Goal: Information Seeking & Learning: Check status

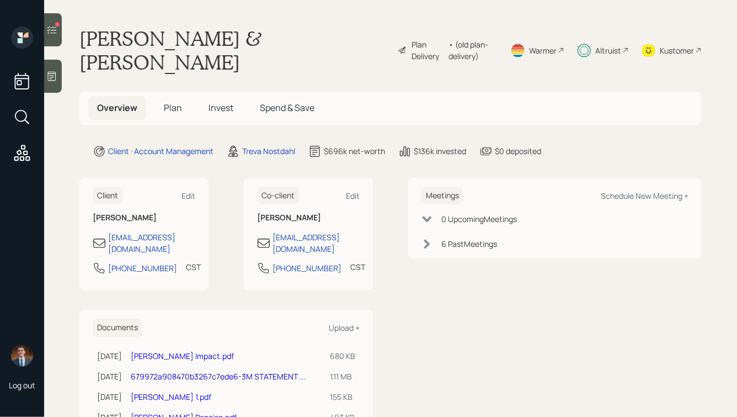
click at [603, 45] on div "Altruist" at bounding box center [608, 51] width 26 height 12
click at [219, 102] on span "Invest" at bounding box center [221, 108] width 25 height 12
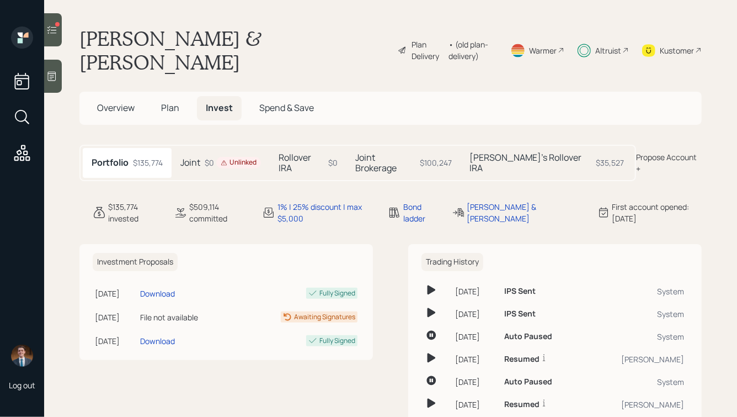
click at [325, 145] on div "Portfolio $135,774 Joint $0 Unlinked Rollover IRA $0 Joint Brokerage $100,247 […" at bounding box center [357, 163] width 557 height 36
click at [321, 152] on h5 "Rollover IRA" at bounding box center [302, 162] width 46 height 21
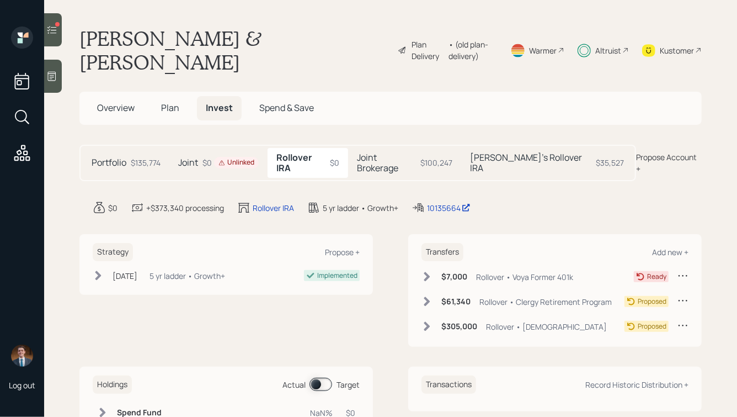
click at [429, 270] on div "$7,000 Rollover • Voya Former 401k Ready" at bounding box center [555, 279] width 267 height 18
click at [427, 272] on icon at bounding box center [427, 276] width 6 height 9
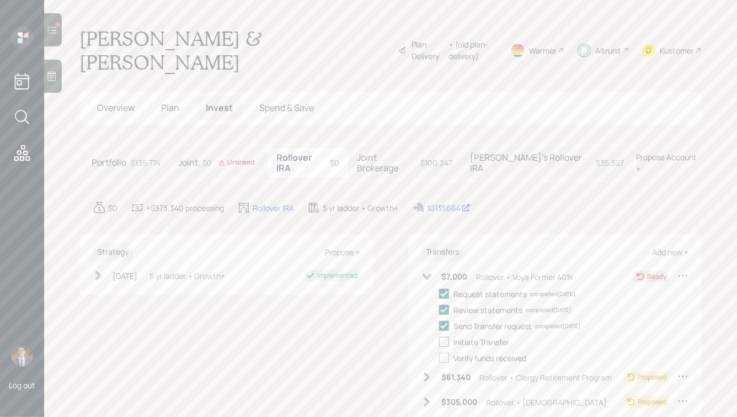
click at [445, 337] on div at bounding box center [444, 342] width 10 height 10
click at [439, 342] on input "checkbox" at bounding box center [439, 342] width 1 height 1
checkbox input "true"
click at [399, 152] on h5 "Joint Brokerage" at bounding box center [387, 162] width 60 height 21
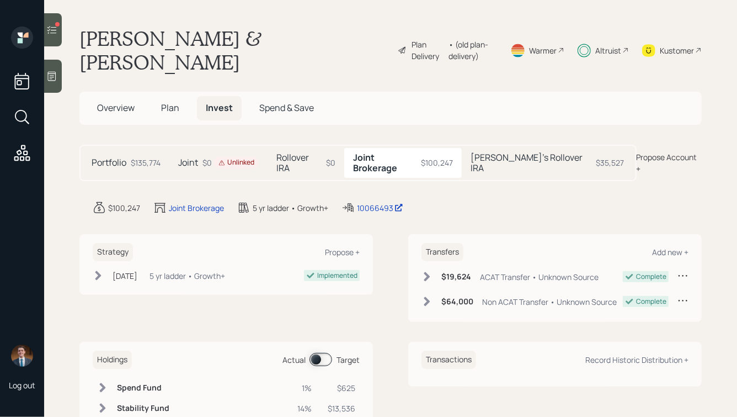
click at [522, 152] on h5 "[PERSON_NAME]'s Rollover IRA" at bounding box center [531, 162] width 121 height 21
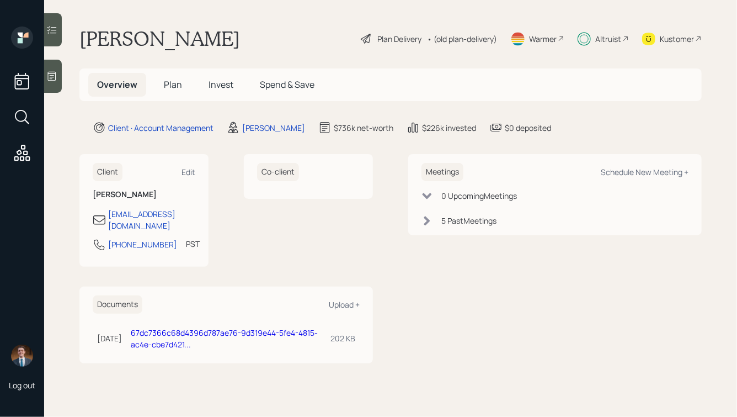
click at [591, 34] on div "Altruist" at bounding box center [603, 38] width 51 height 24
